Goal: Task Accomplishment & Management: Use online tool/utility

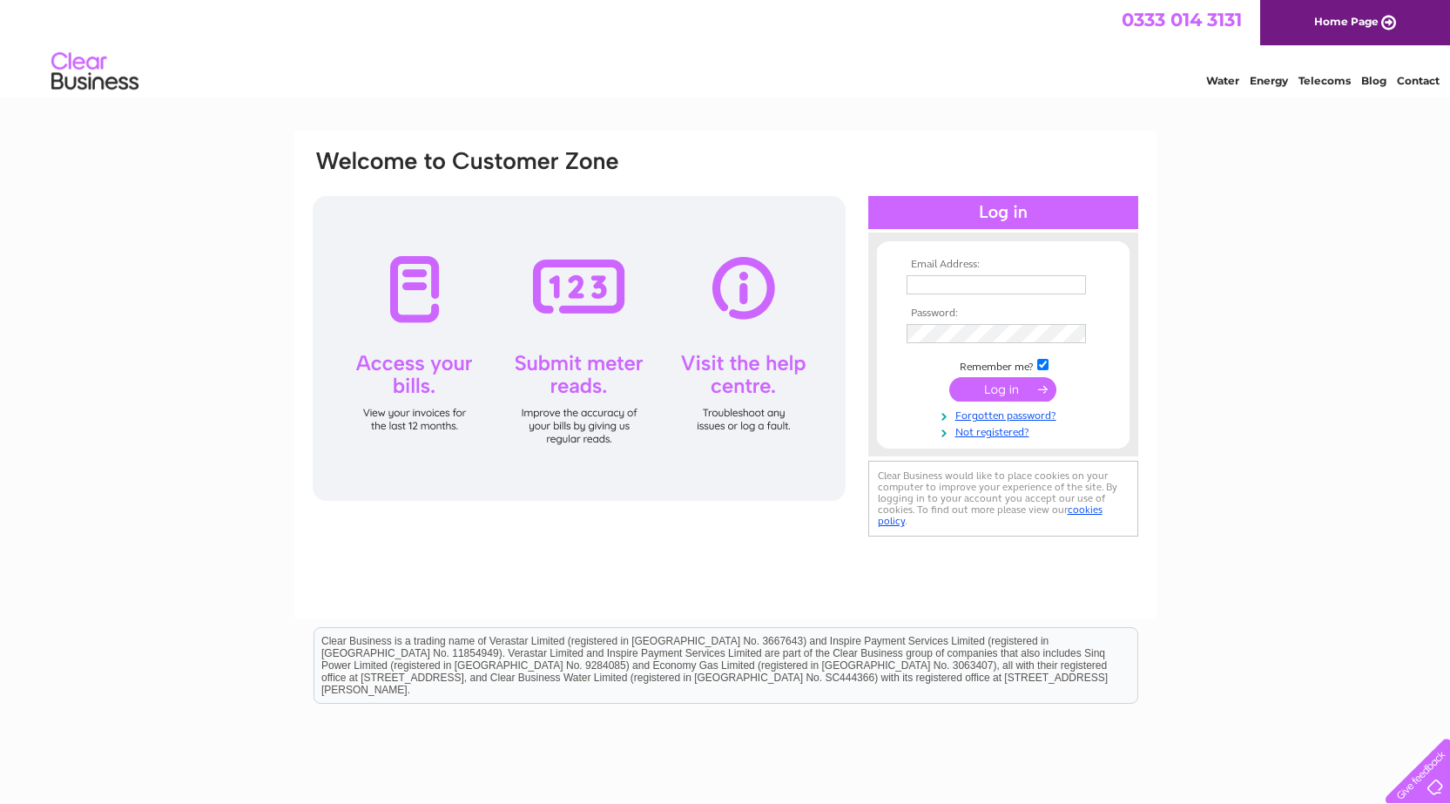
type input "hjapmccaw@btinternet.com"
click at [1026, 385] on input "submit" at bounding box center [1002, 389] width 107 height 24
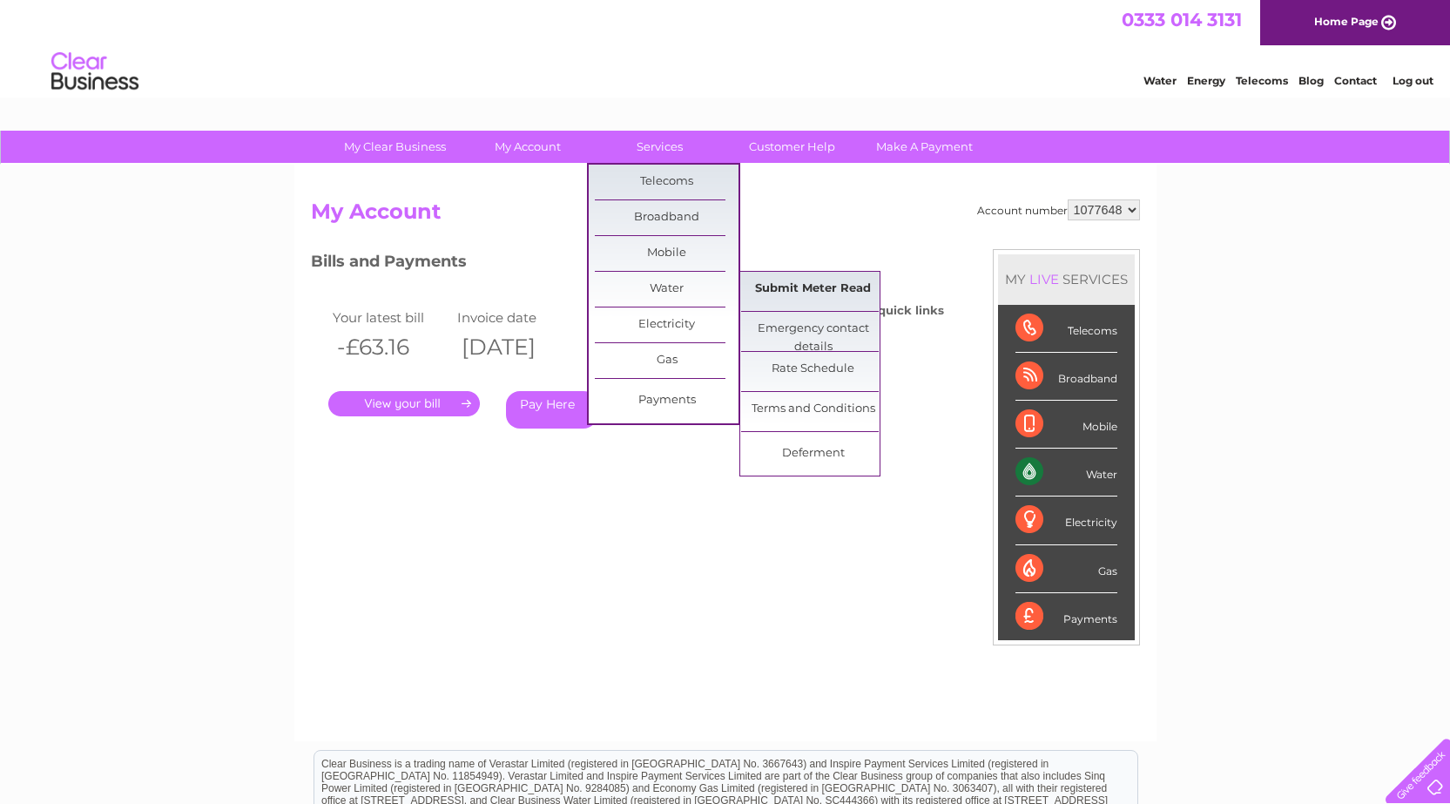
click at [800, 293] on link "Submit Meter Read" at bounding box center [813, 289] width 144 height 35
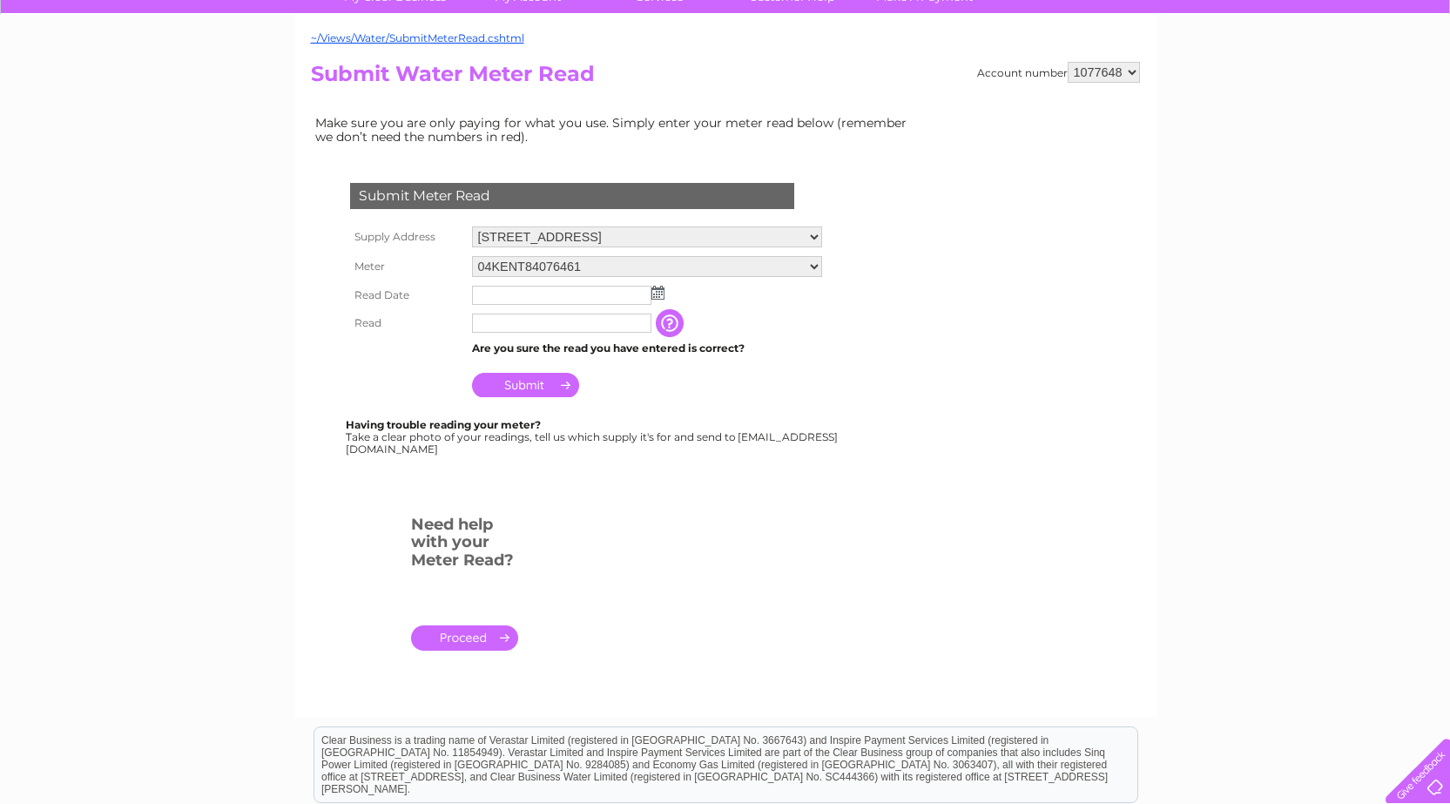
scroll to position [174, 0]
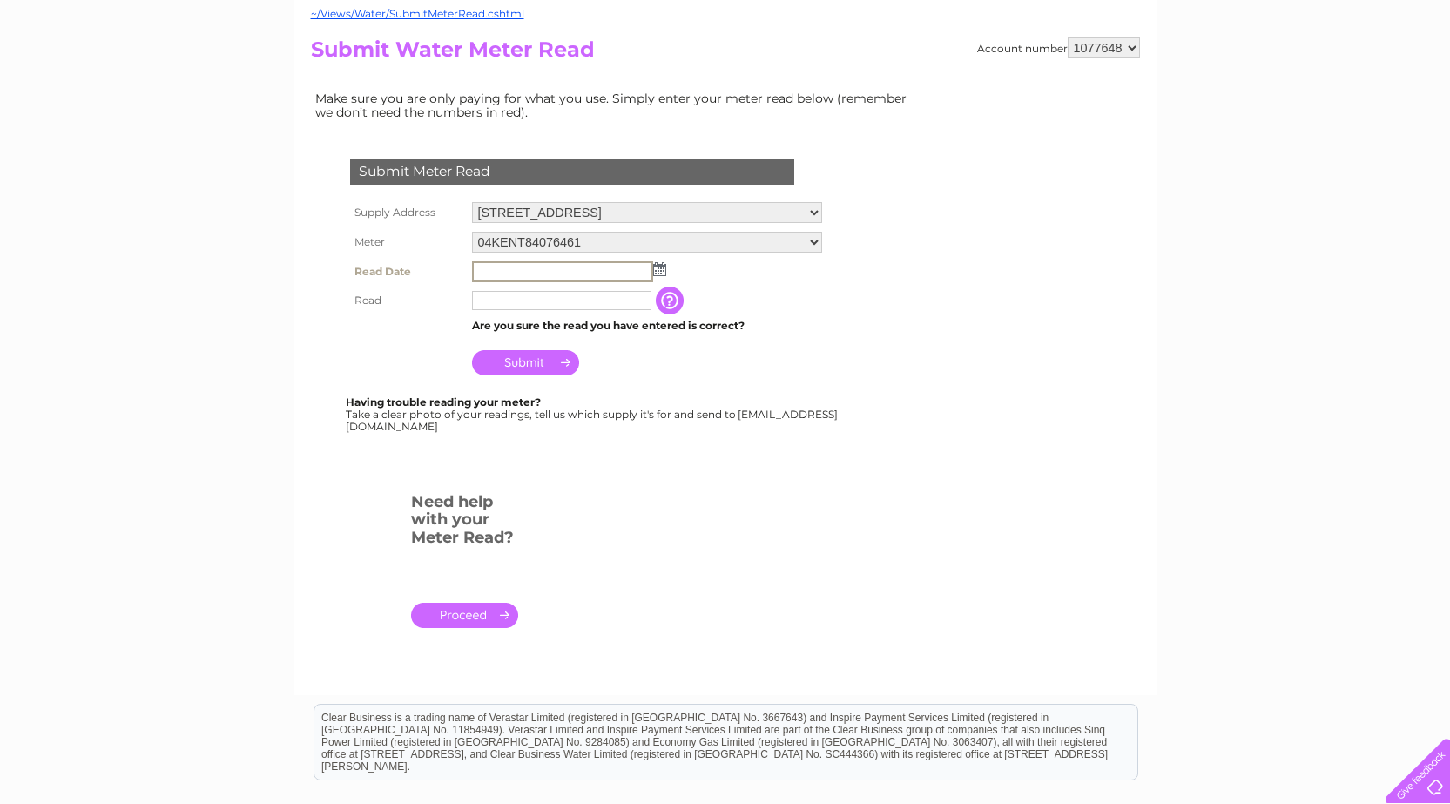
click at [553, 272] on input "text" at bounding box center [562, 271] width 181 height 21
click at [660, 269] on img at bounding box center [658, 268] width 13 height 14
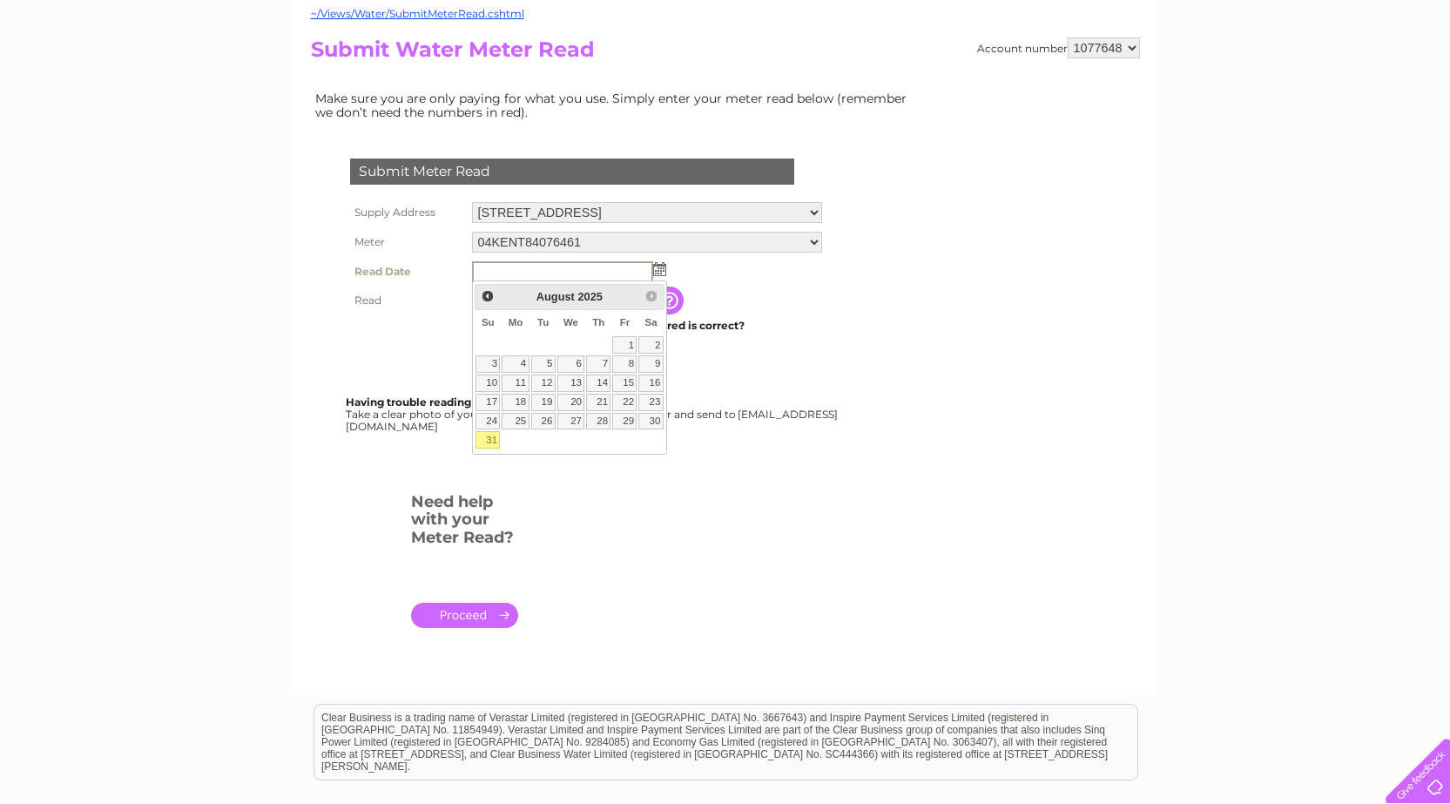
click at [545, 270] on input "text" at bounding box center [562, 271] width 181 height 21
click at [485, 440] on link "31" at bounding box center [488, 439] width 24 height 17
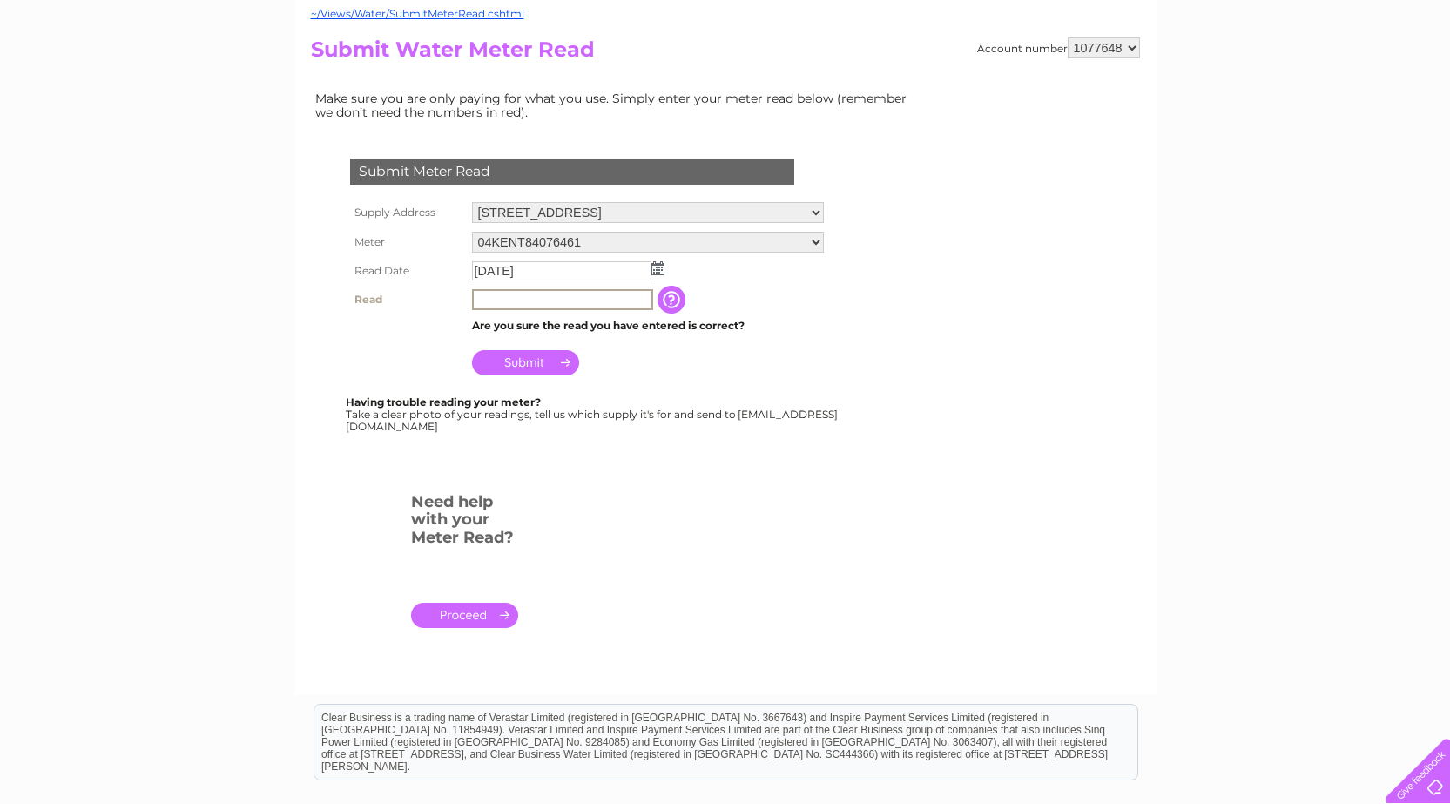
click at [555, 300] on input "text" at bounding box center [562, 299] width 181 height 21
click at [617, 268] on input "2025/08/31" at bounding box center [562, 271] width 181 height 21
click at [611, 271] on input "2025/08/31" at bounding box center [562, 271] width 181 height 21
click at [657, 271] on img at bounding box center [658, 268] width 13 height 14
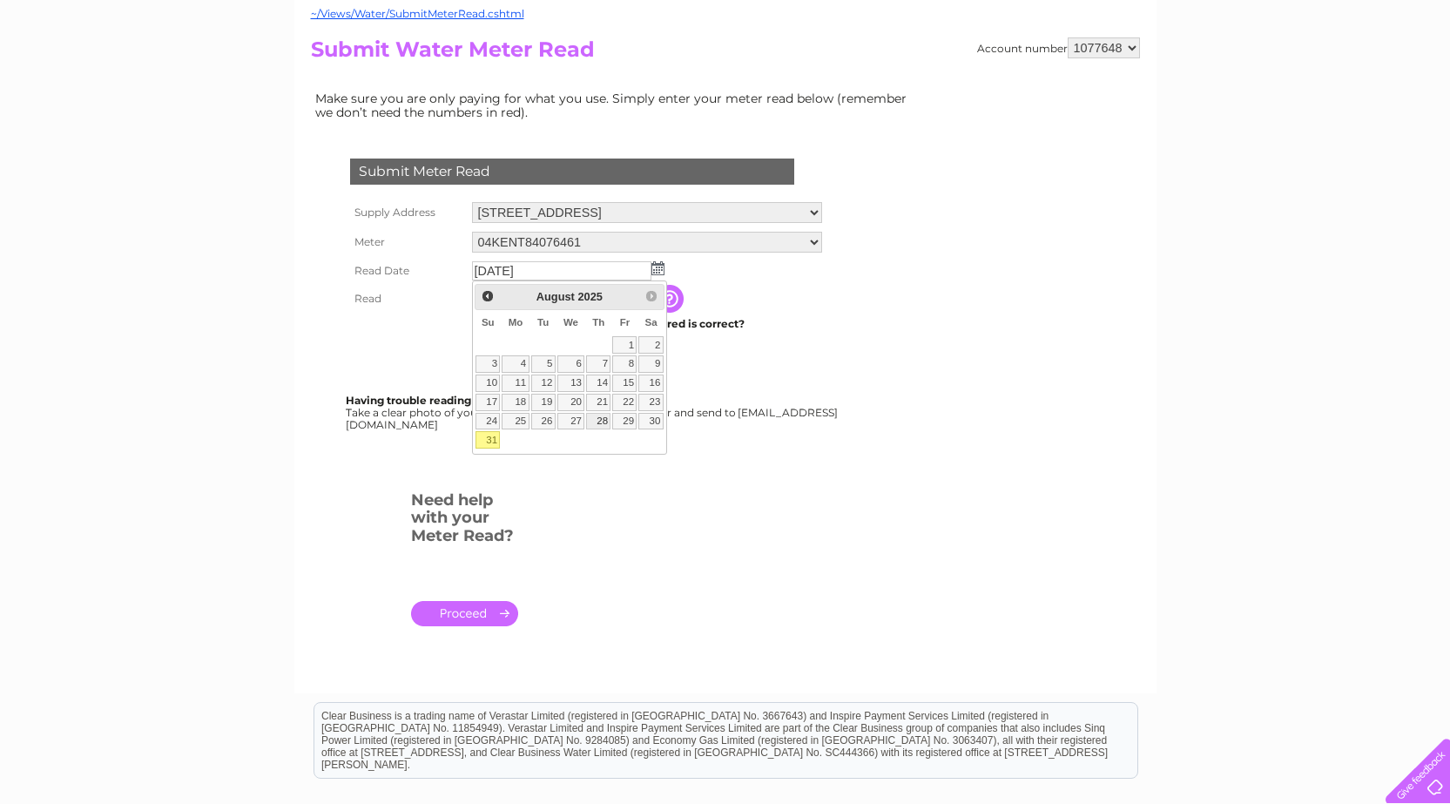
click at [598, 419] on link "28" at bounding box center [598, 421] width 24 height 17
type input "2025/08/28"
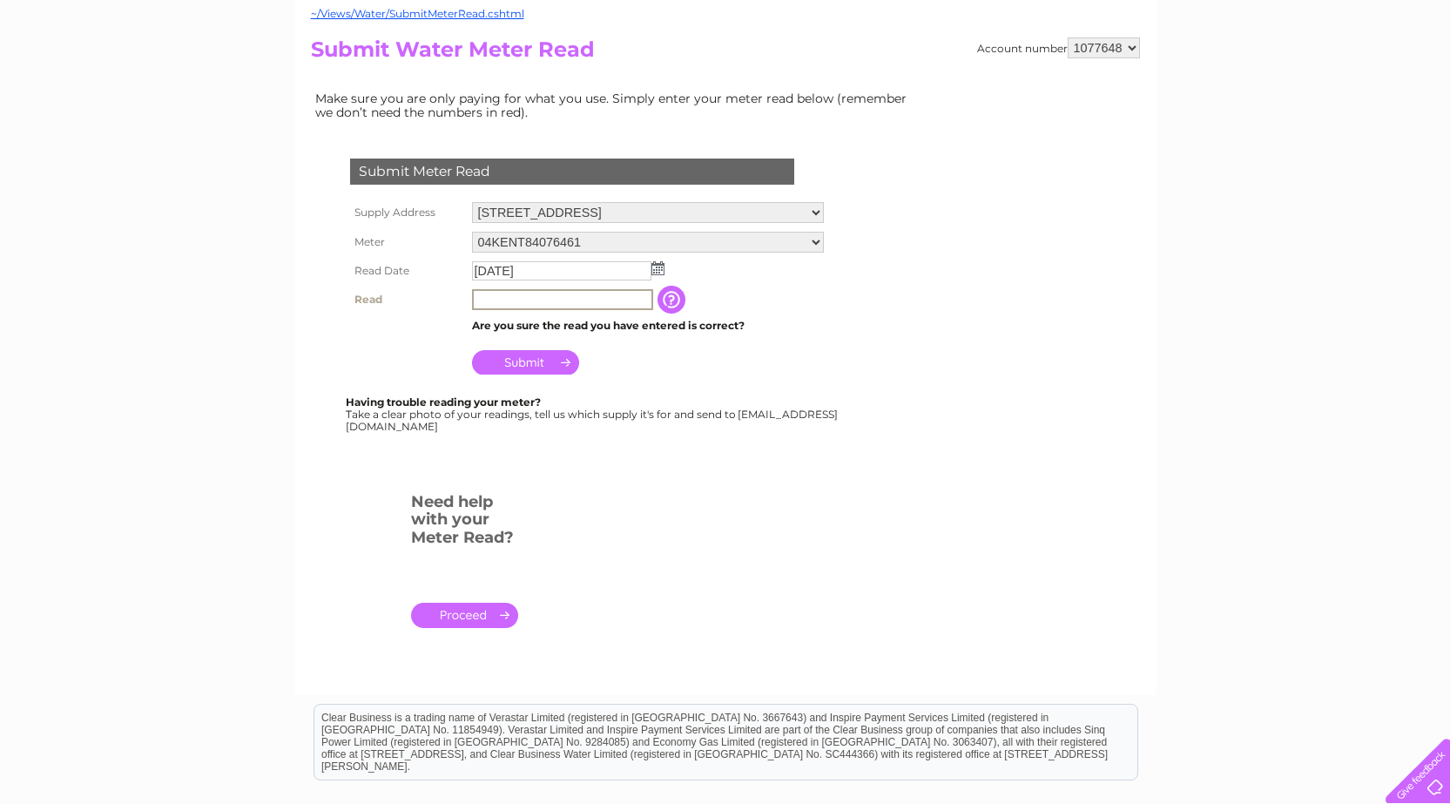
click at [559, 299] on input "text" at bounding box center [562, 299] width 181 height 21
type input "7133"
click at [537, 361] on input "Submit" at bounding box center [525, 360] width 107 height 24
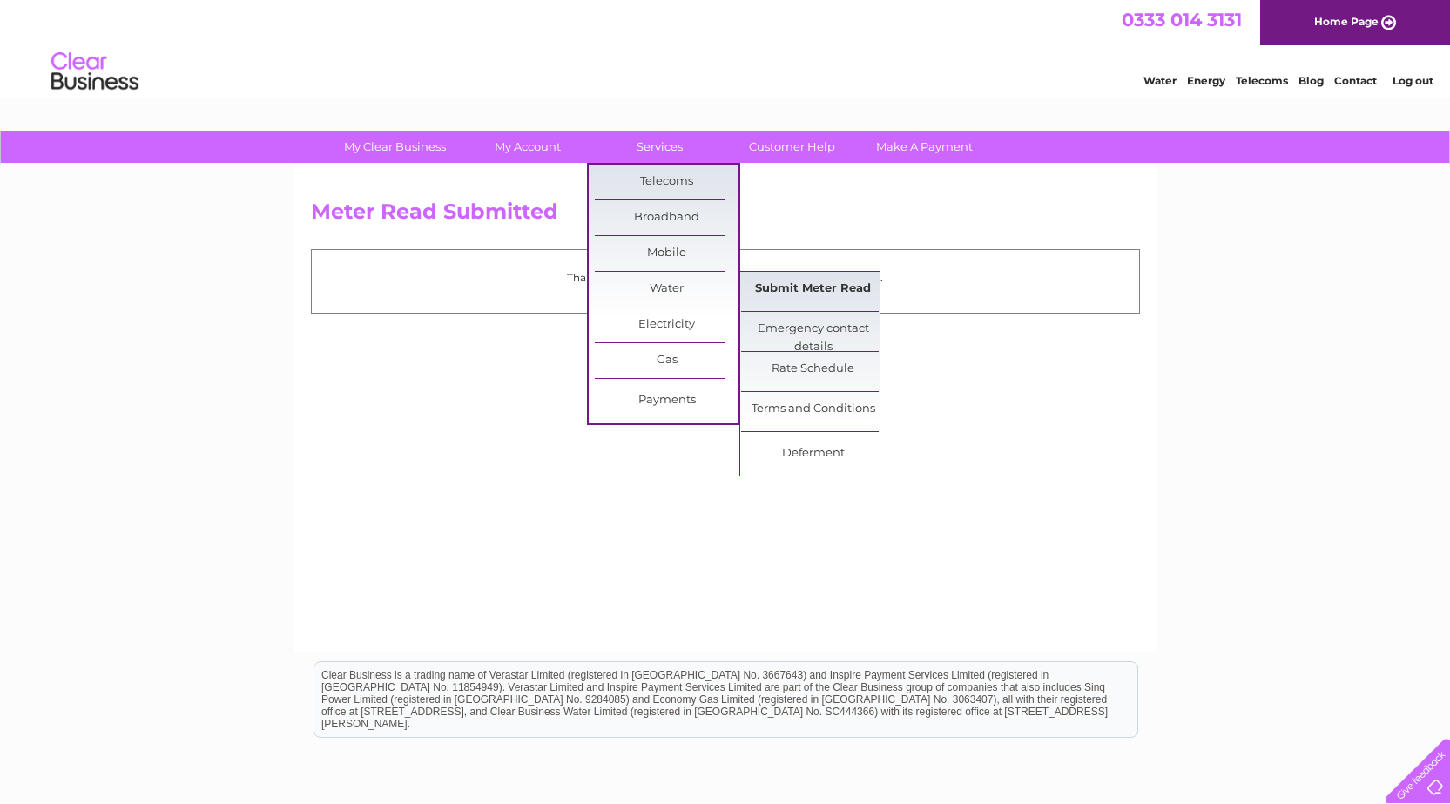
click at [804, 290] on link "Submit Meter Read" at bounding box center [813, 289] width 144 height 35
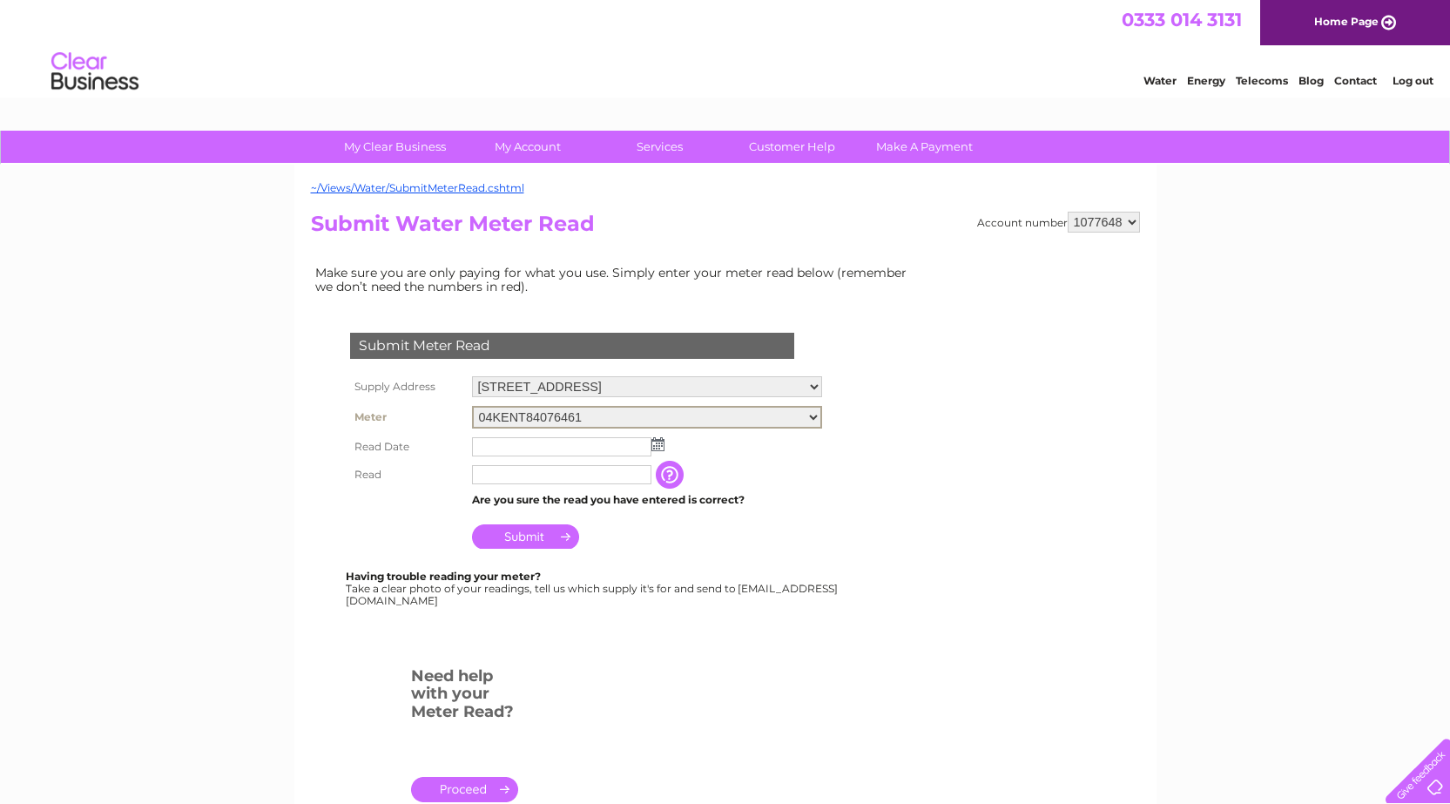
click at [822, 417] on select "04KENT84076461 06ELSTER19M191961 06ELSTER22M361855" at bounding box center [647, 417] width 350 height 23
select select "419170"
click at [472, 406] on select "04KENT84076461 06ELSTER19M191961 06ELSTER22M361855" at bounding box center [647, 417] width 350 height 23
click at [661, 442] on img at bounding box center [658, 443] width 13 height 14
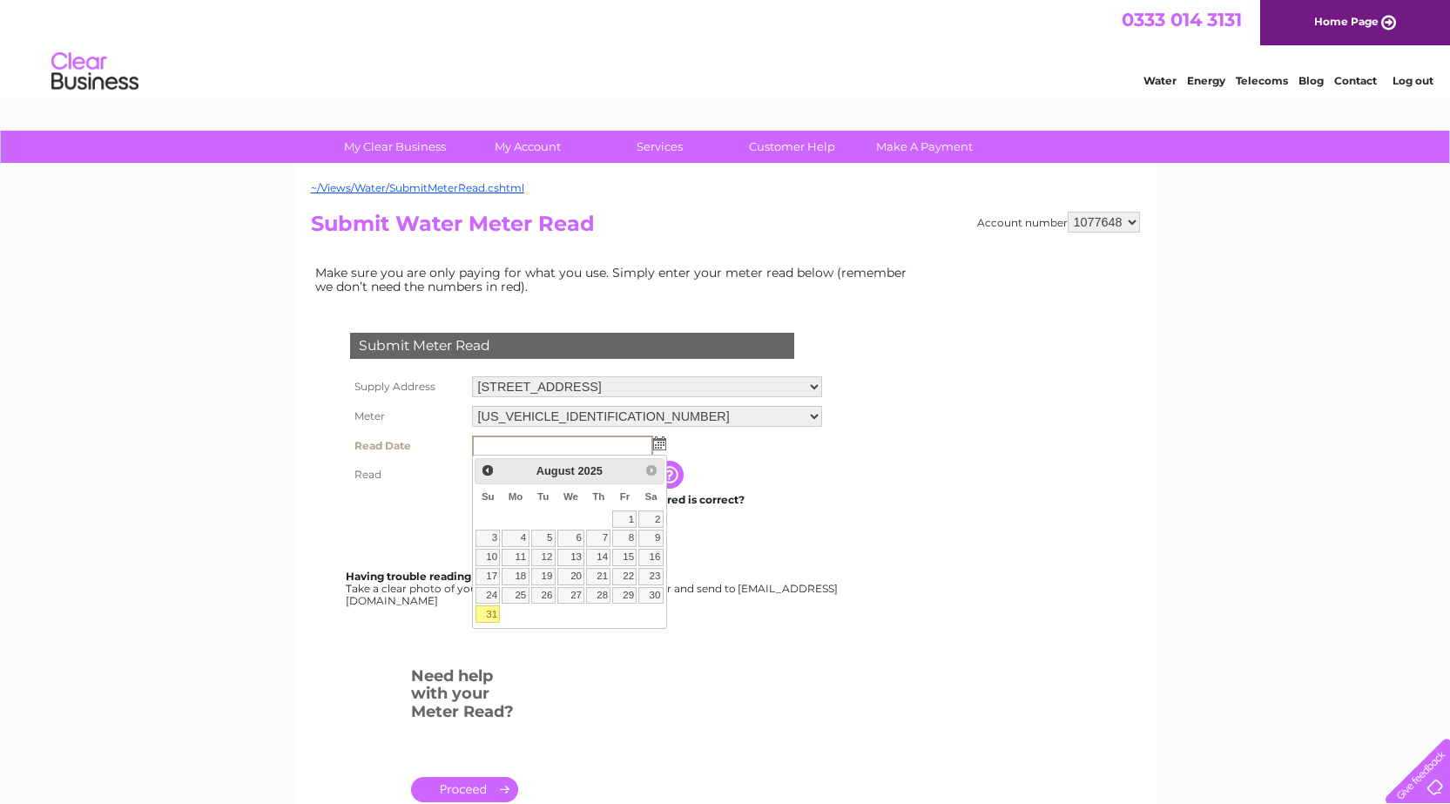
click at [597, 442] on input "text" at bounding box center [562, 446] width 181 height 21
click at [637, 444] on input "text" at bounding box center [562, 446] width 181 height 21
click at [638, 442] on input "text" at bounding box center [562, 446] width 181 height 21
click at [664, 447] on img at bounding box center [658, 443] width 13 height 14
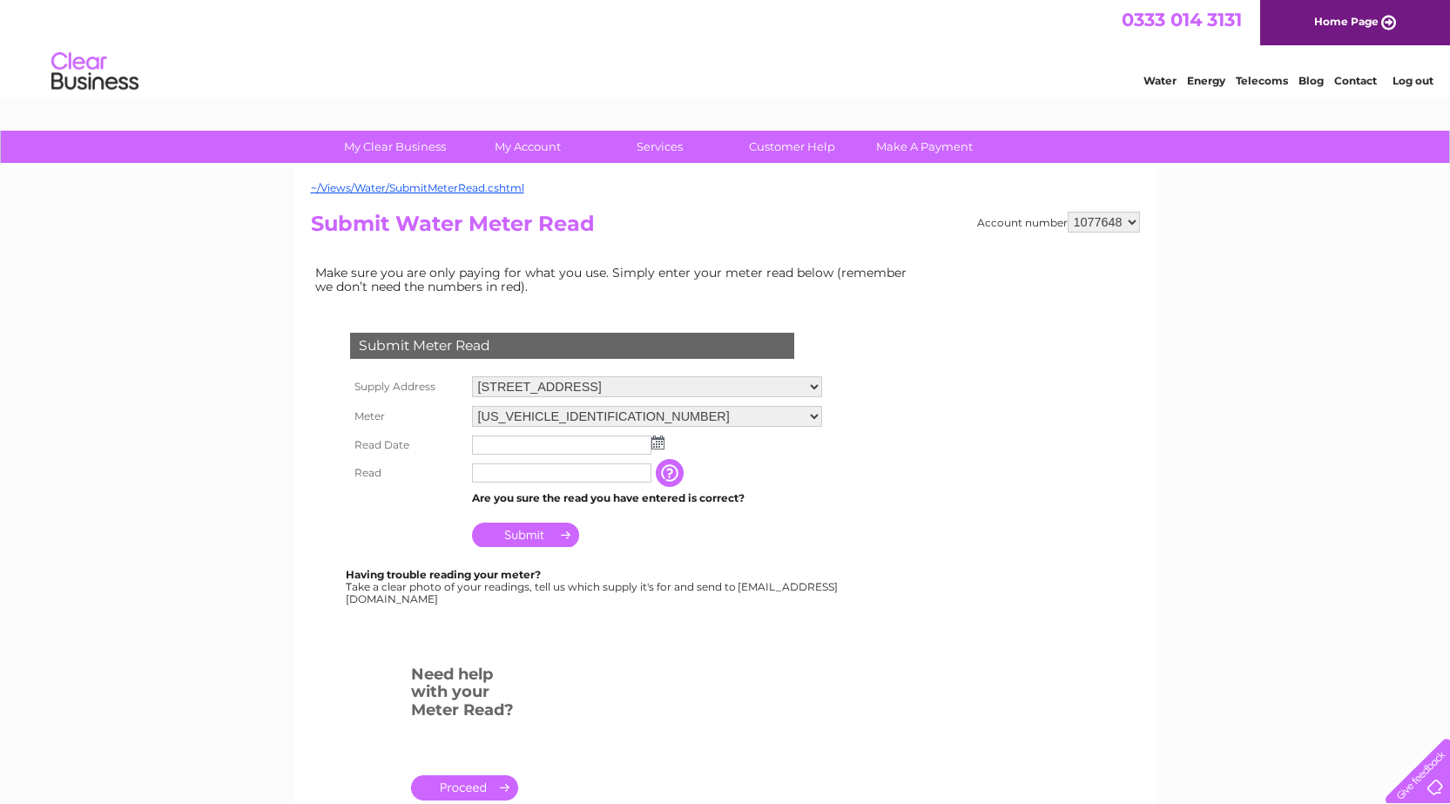
click at [663, 445] on img at bounding box center [658, 443] width 13 height 14
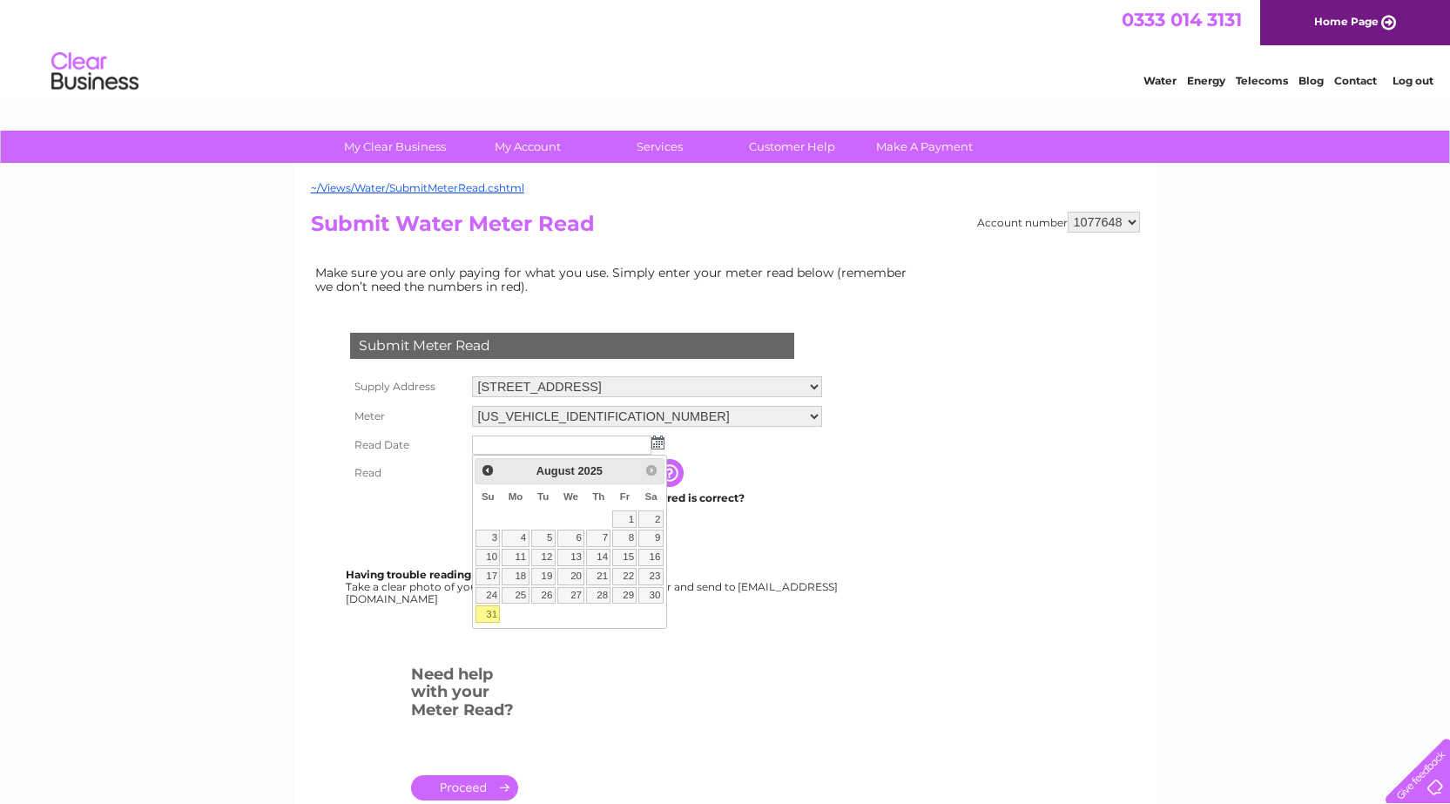
click at [498, 613] on link "31" at bounding box center [488, 613] width 24 height 17
type input "2025/08/31"
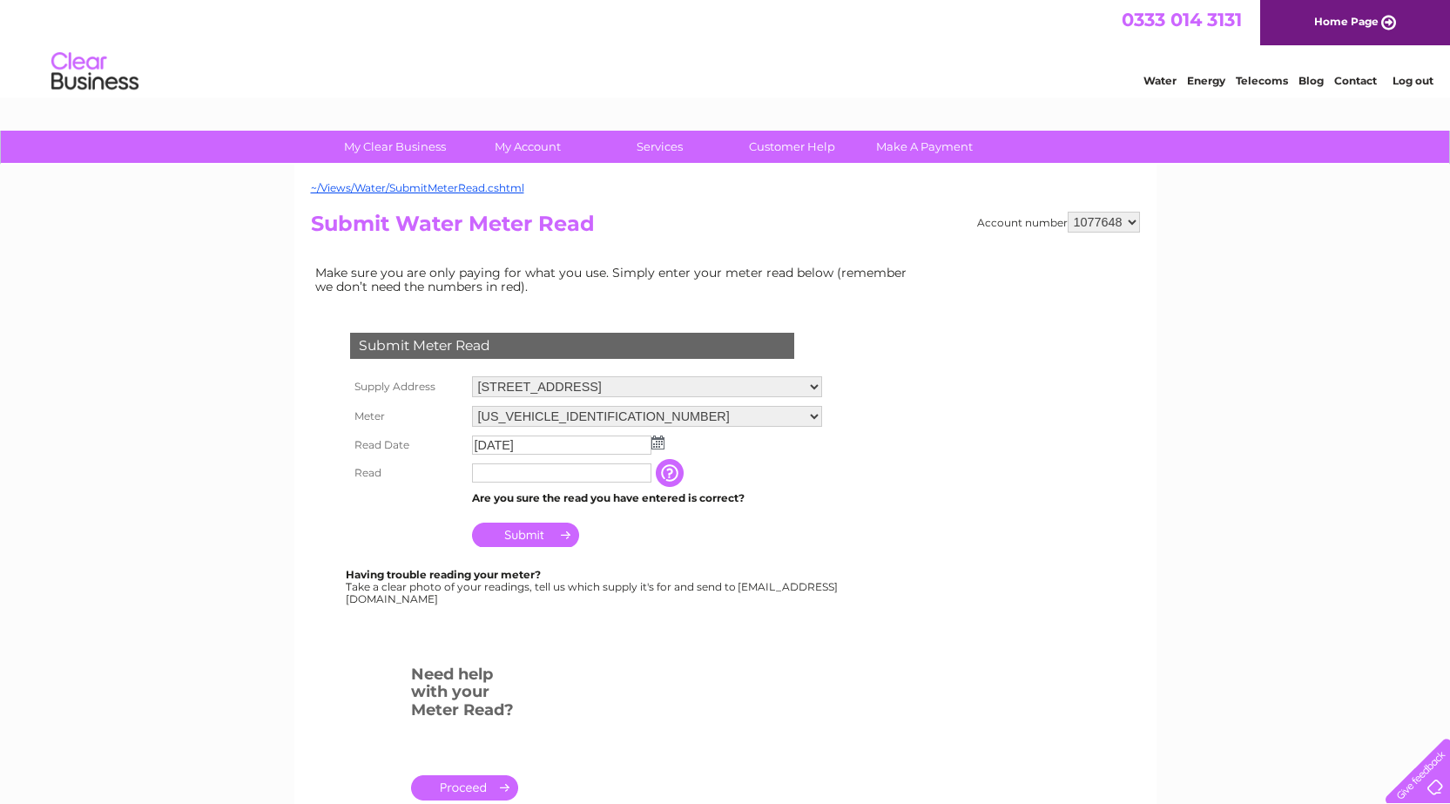
click at [493, 615] on div "Submit Meter Read Supply Address Braehead Farm, Glassford, Strathaven, Lanarksh…" at bounding box center [576, 477] width 530 height 359
click at [528, 474] on input "text" at bounding box center [562, 473] width 181 height 21
type input "5380"
click at [541, 537] on input "Submit" at bounding box center [525, 535] width 107 height 24
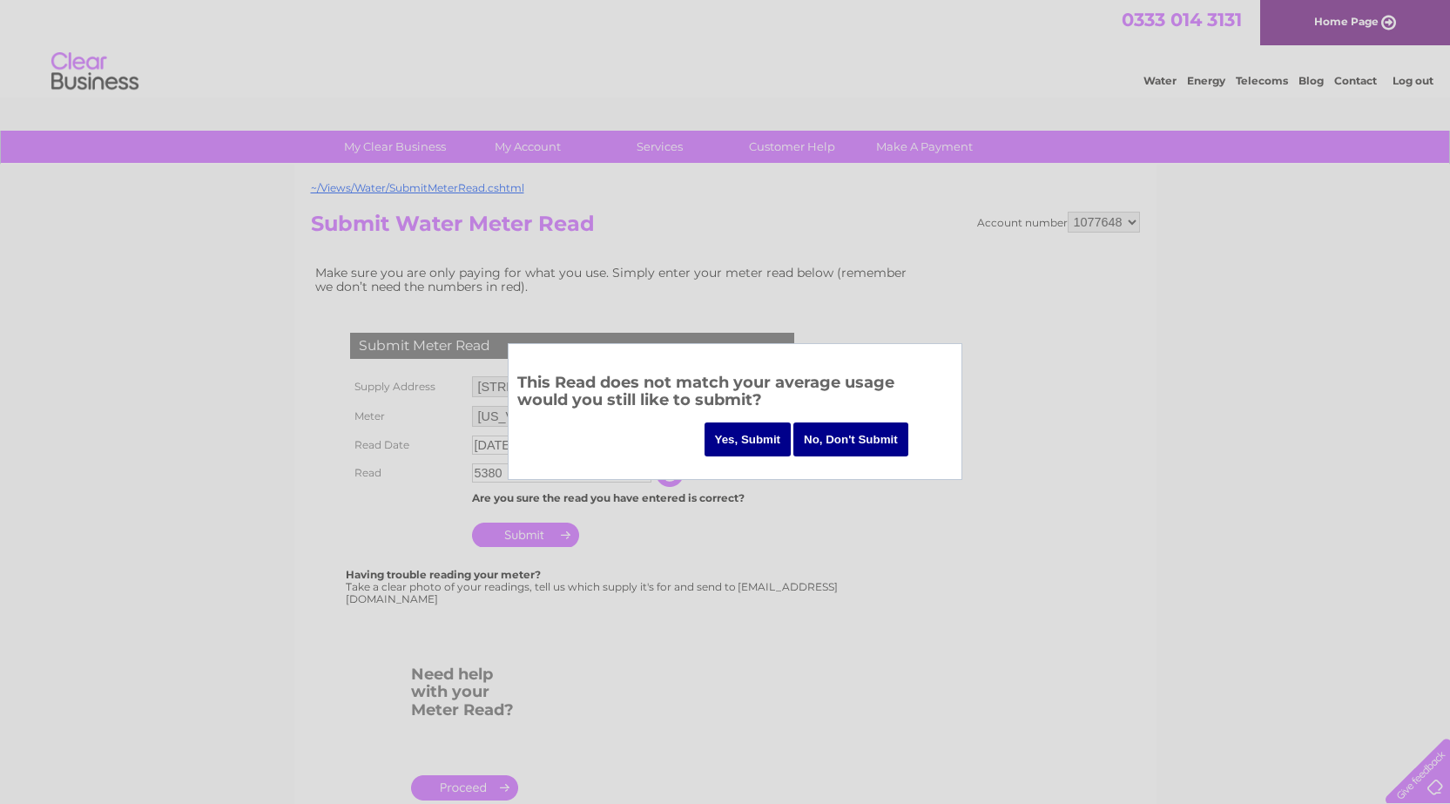
click at [756, 442] on input "Yes, Submit" at bounding box center [748, 439] width 87 height 34
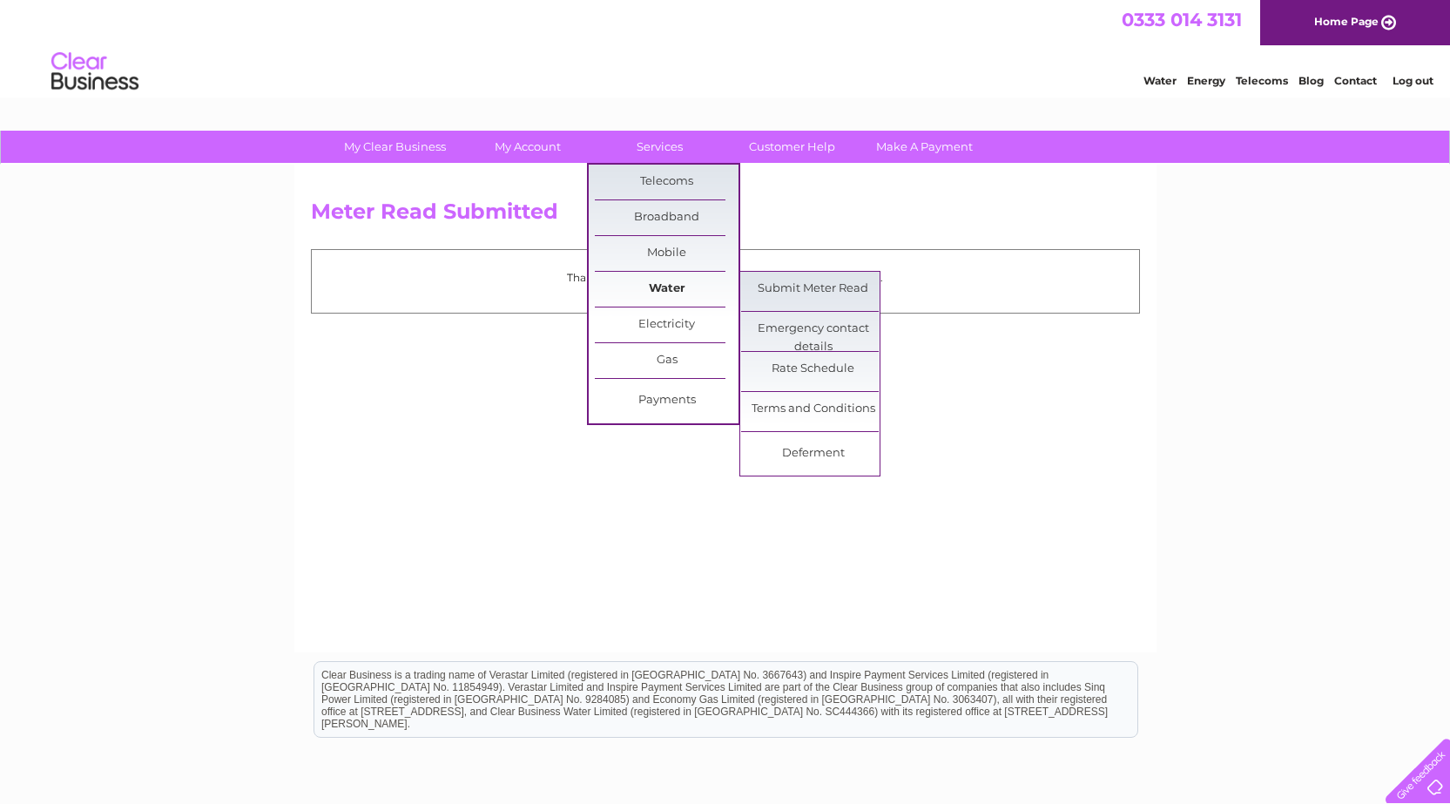
click at [645, 286] on link "Water" at bounding box center [667, 289] width 144 height 35
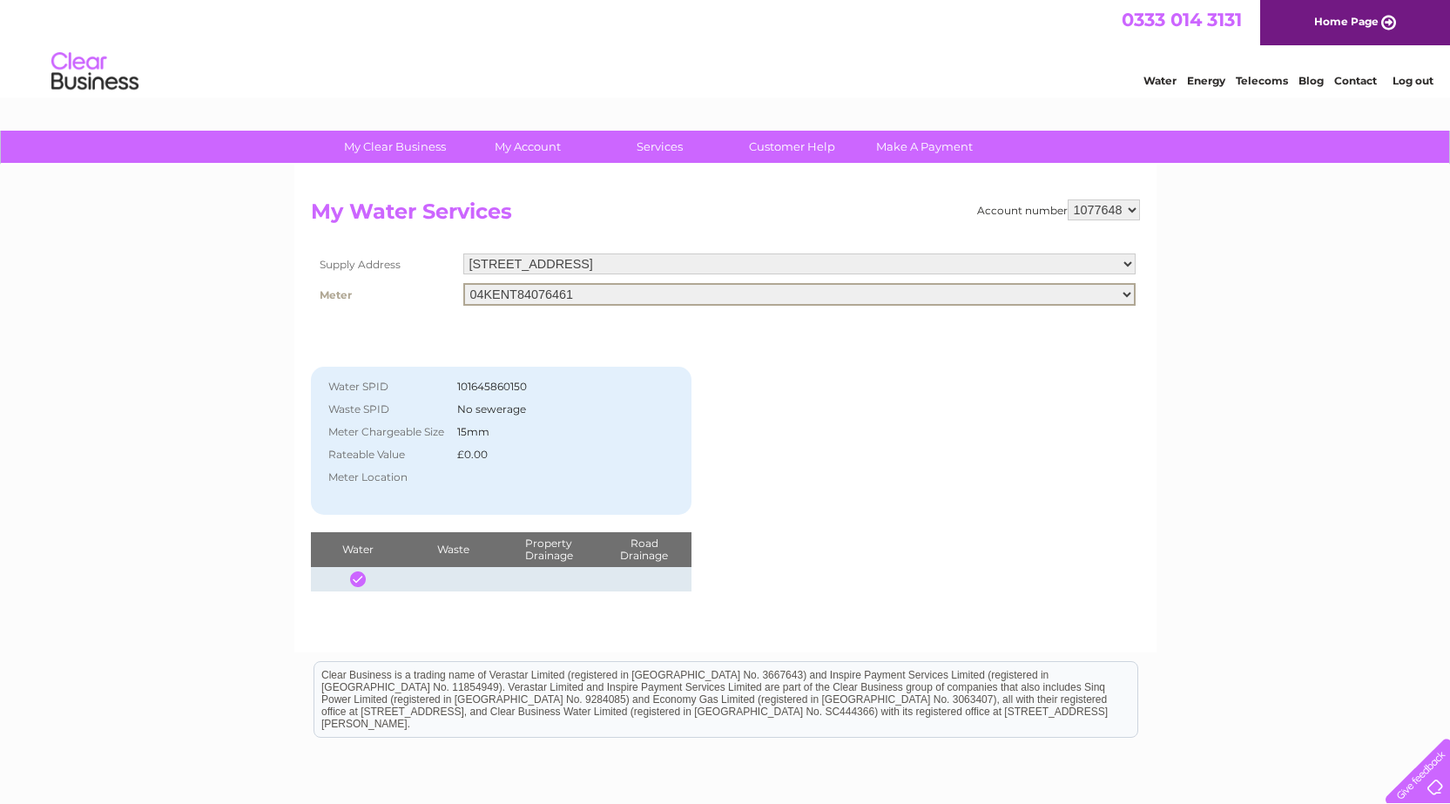
click at [1132, 295] on select "04KENT84076461 [US_VEHICLE_IDENTIFICATION_NUMBER] [US_VEHICLE_IDENTIFICATION_NU…" at bounding box center [799, 294] width 672 height 23
select select "419173"
click at [463, 283] on select "04KENT84076461 [US_VEHICLE_IDENTIFICATION_NUMBER] [US_VEHICLE_IDENTIFICATION_NU…" at bounding box center [799, 294] width 672 height 23
